Goal: Information Seeking & Learning: Learn about a topic

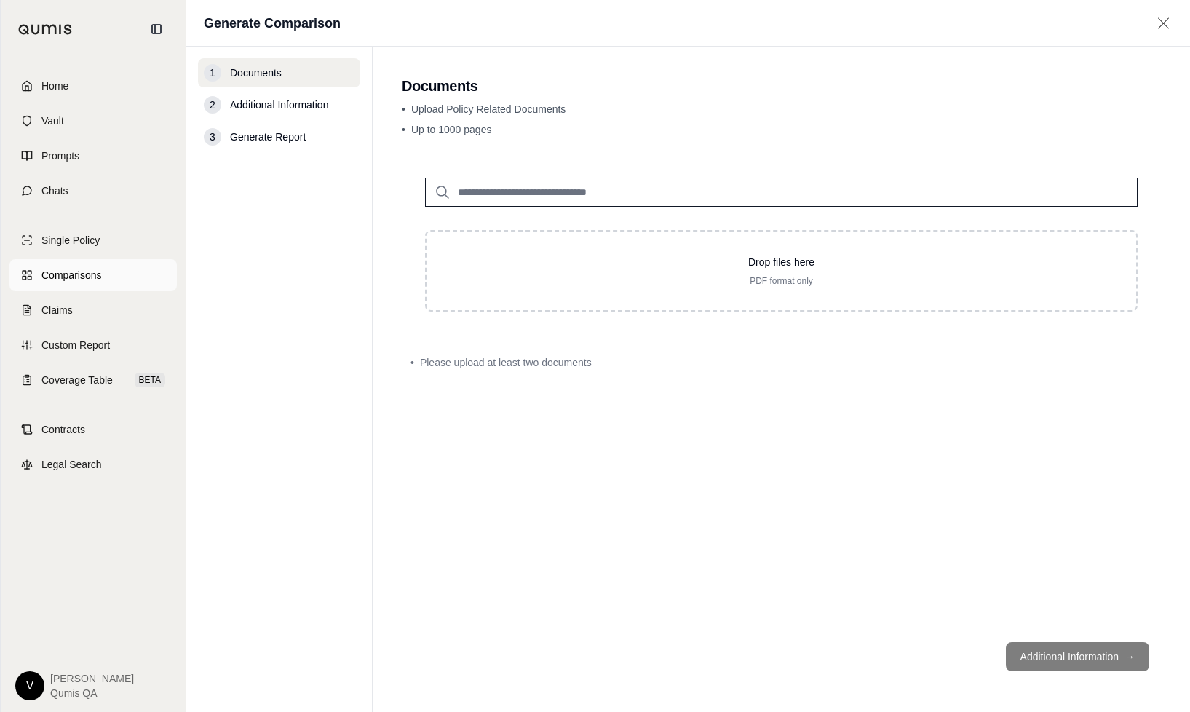
click at [82, 273] on span "Comparisons" at bounding box center [71, 275] width 60 height 15
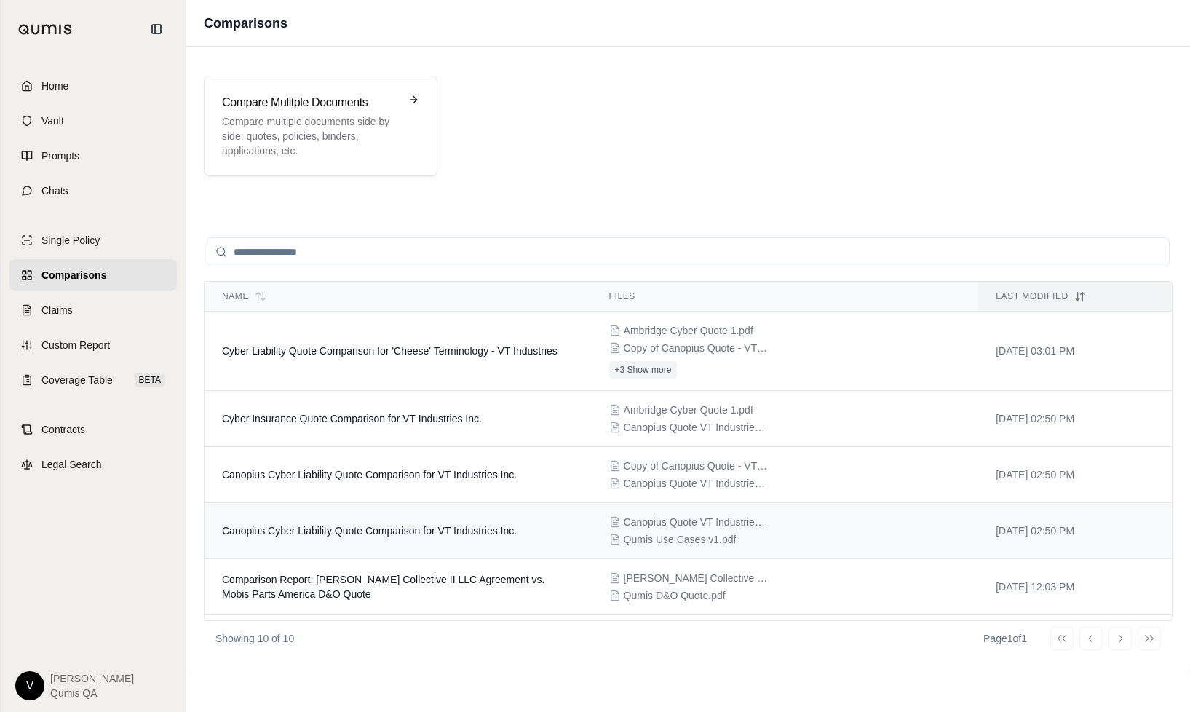
scroll to position [275, 0]
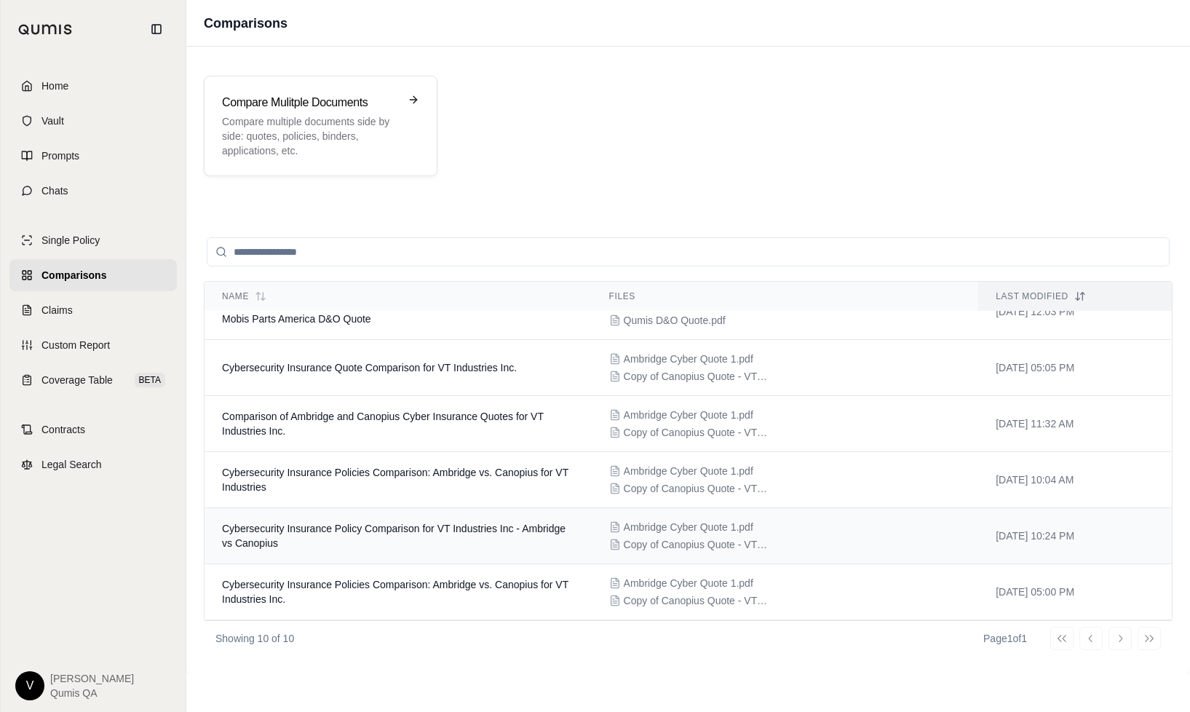
click at [354, 528] on span "Cybersecurity Insurance Policy Comparison for VT Industries Inc - Ambridge vs C…" at bounding box center [394, 536] width 344 height 26
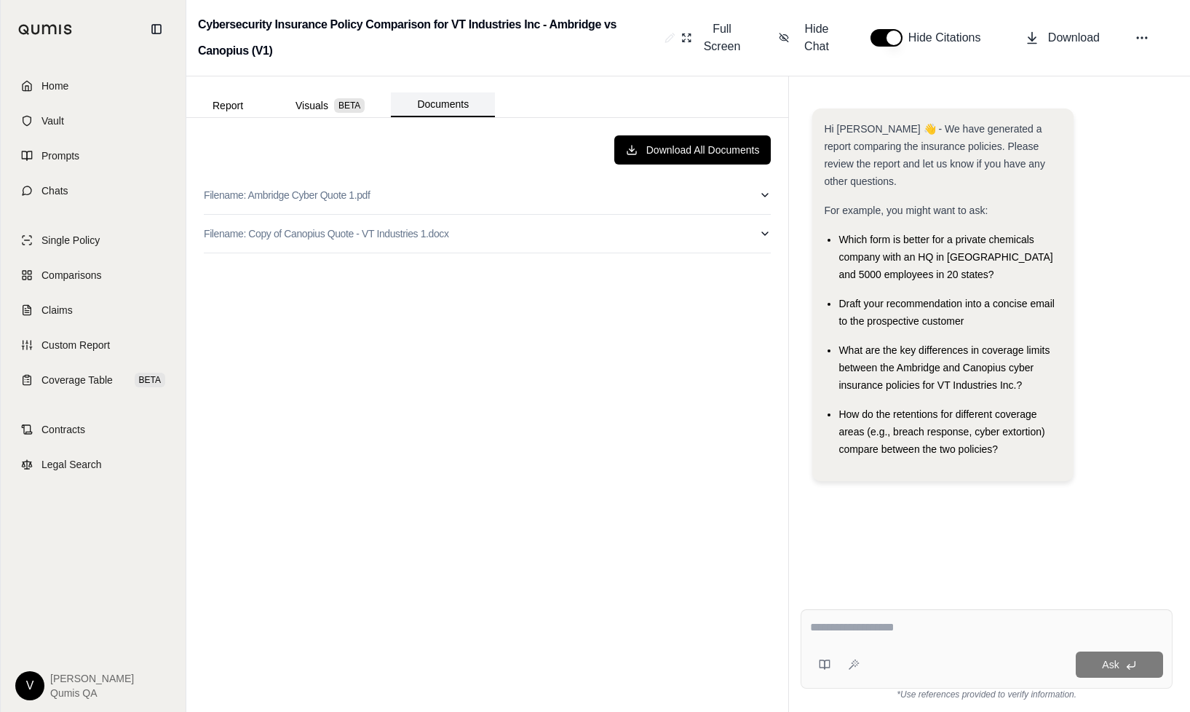
click at [453, 104] on button "Documents" at bounding box center [443, 104] width 104 height 25
click at [256, 103] on button "Report" at bounding box center [227, 105] width 83 height 23
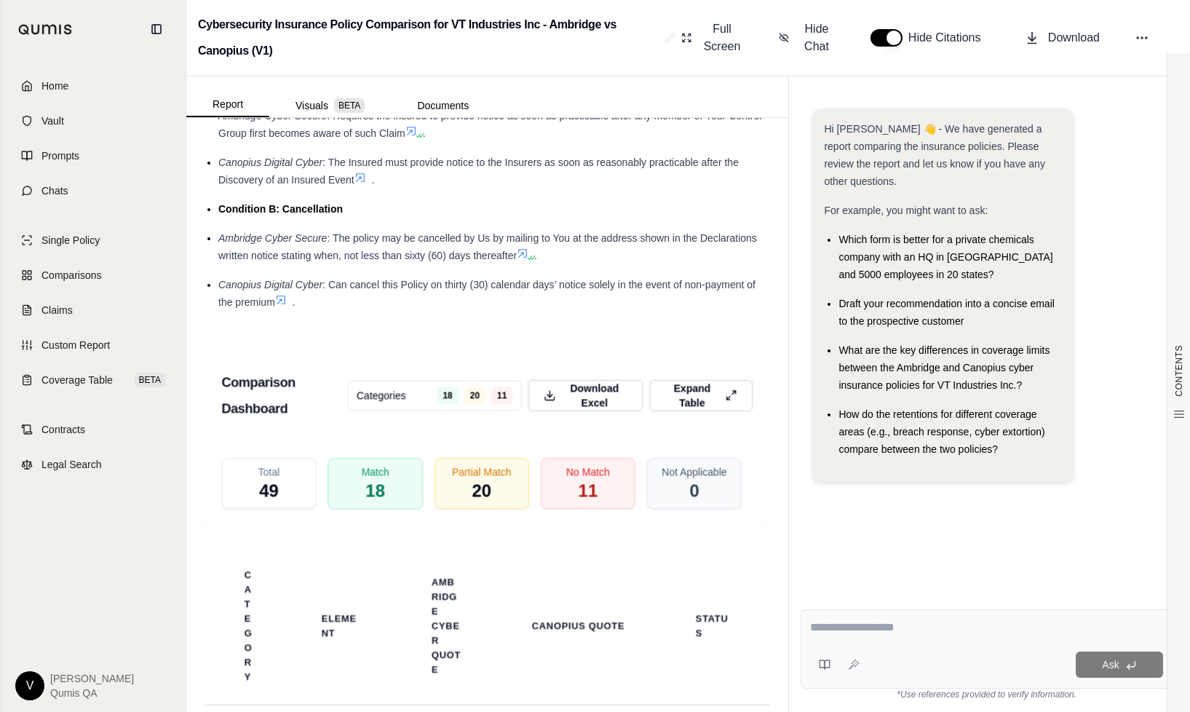
scroll to position [2559, 0]
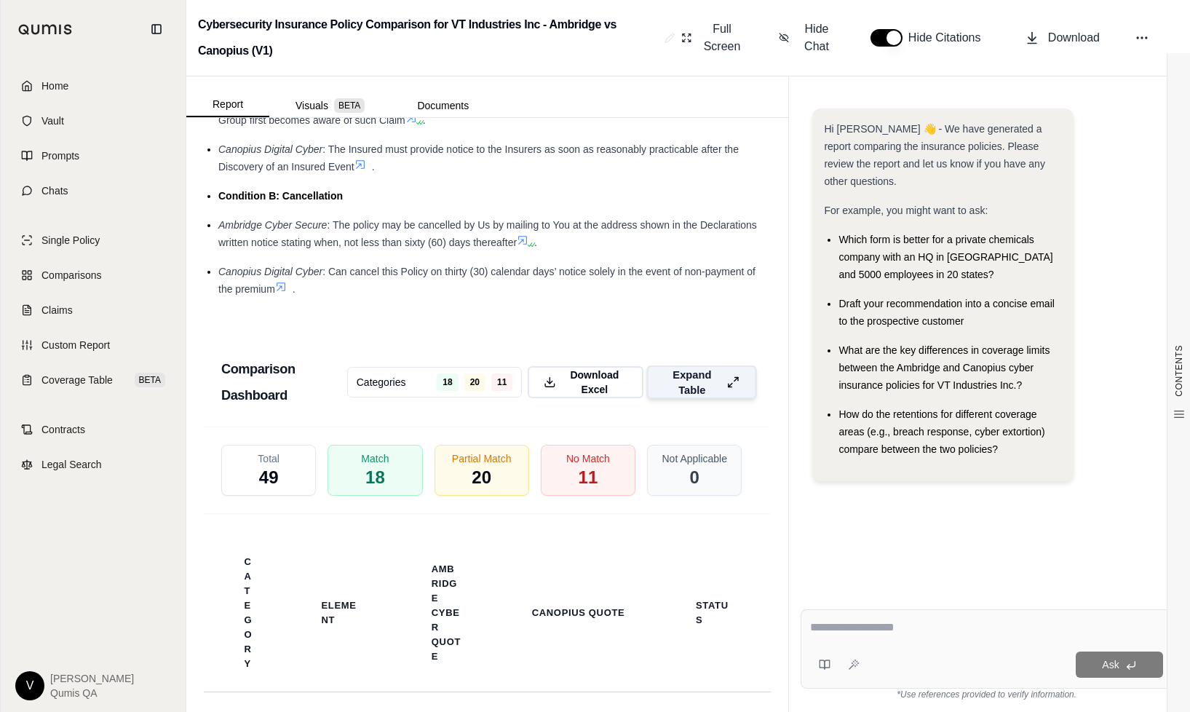
click at [670, 397] on span "Expand Table" at bounding box center [691, 382] width 57 height 31
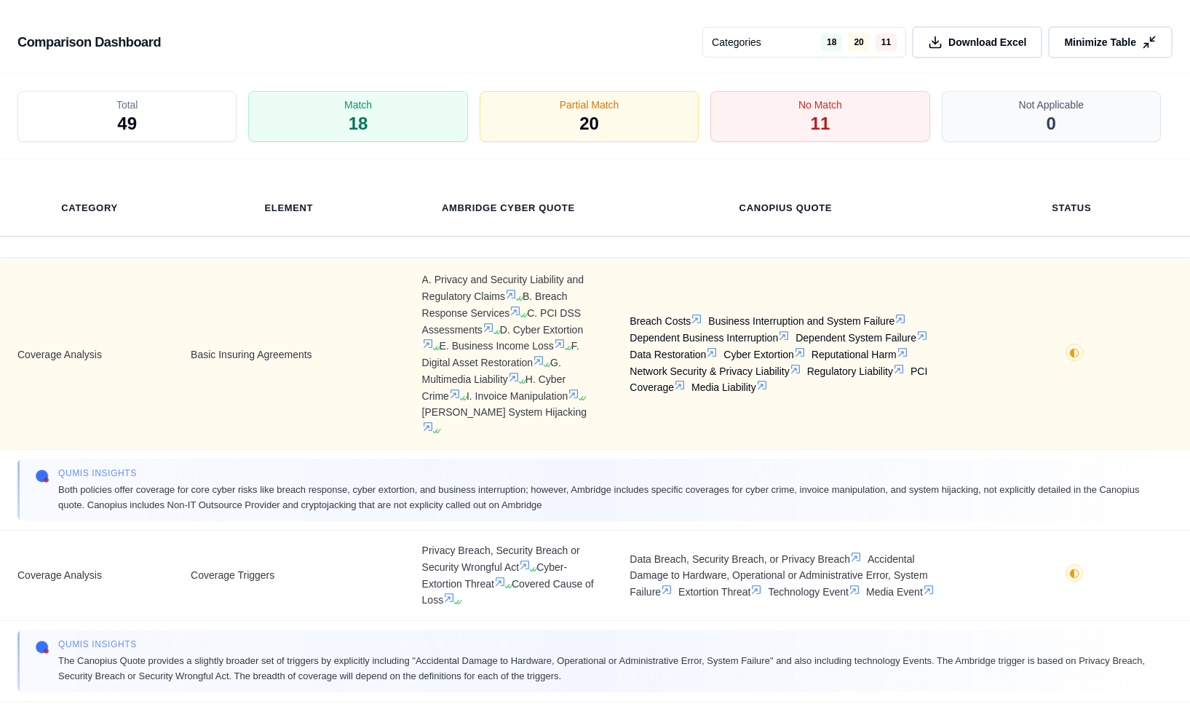
scroll to position [0, 0]
